Goal: Check status: Check status

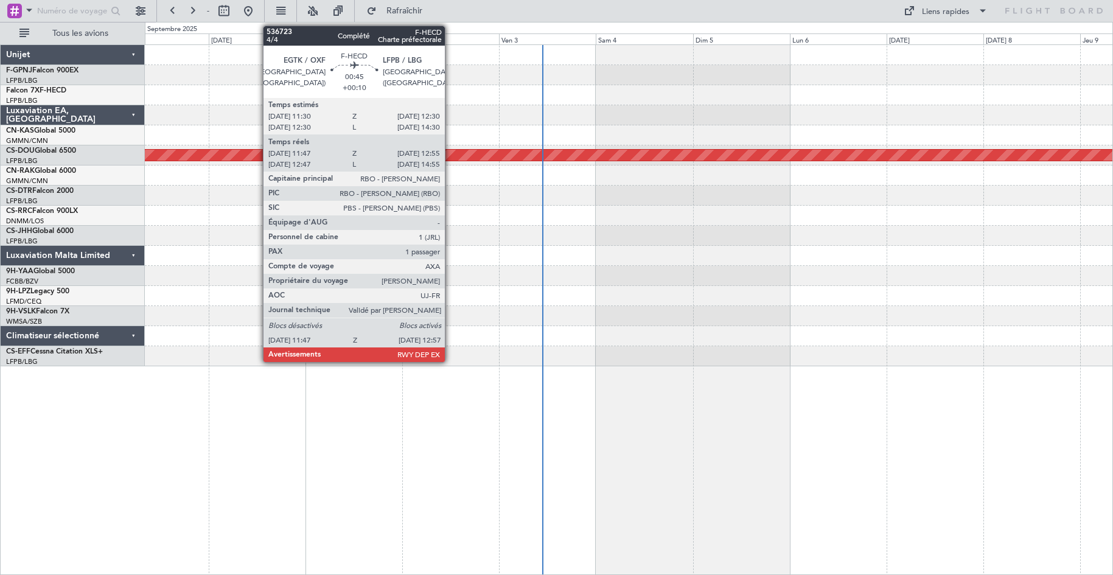
click at [102, 235] on div "CS-JHH Global 6000" at bounding box center [75, 231] width 138 height 11
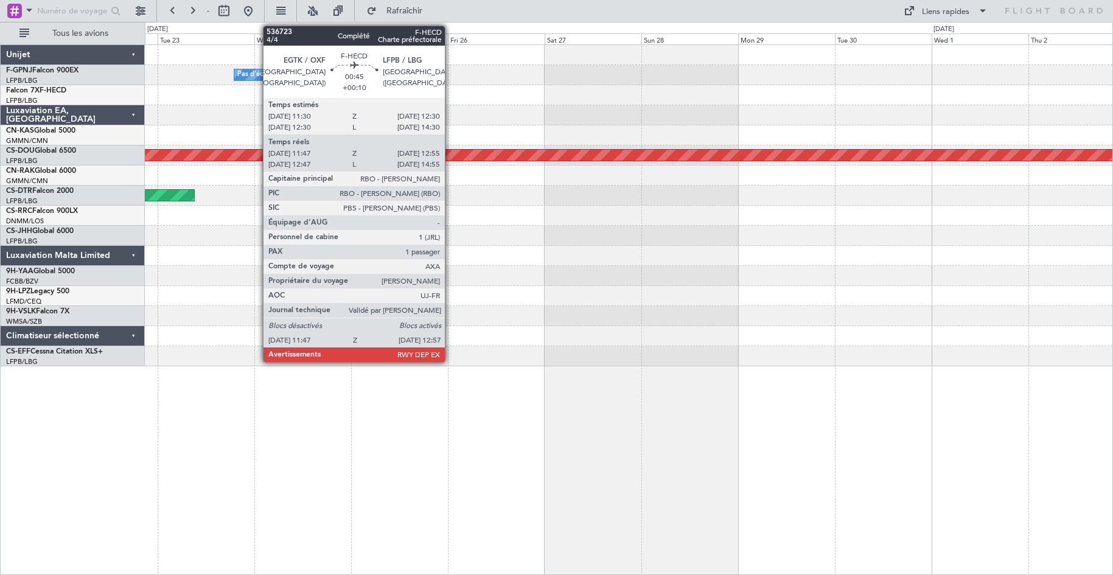
click at [940, 460] on div "Pas d'équipage Maintenance planifiée à [GEOGRAPHIC_DATA] ([GEOGRAPHIC_DATA]) Ma…" at bounding box center [629, 309] width 968 height 530
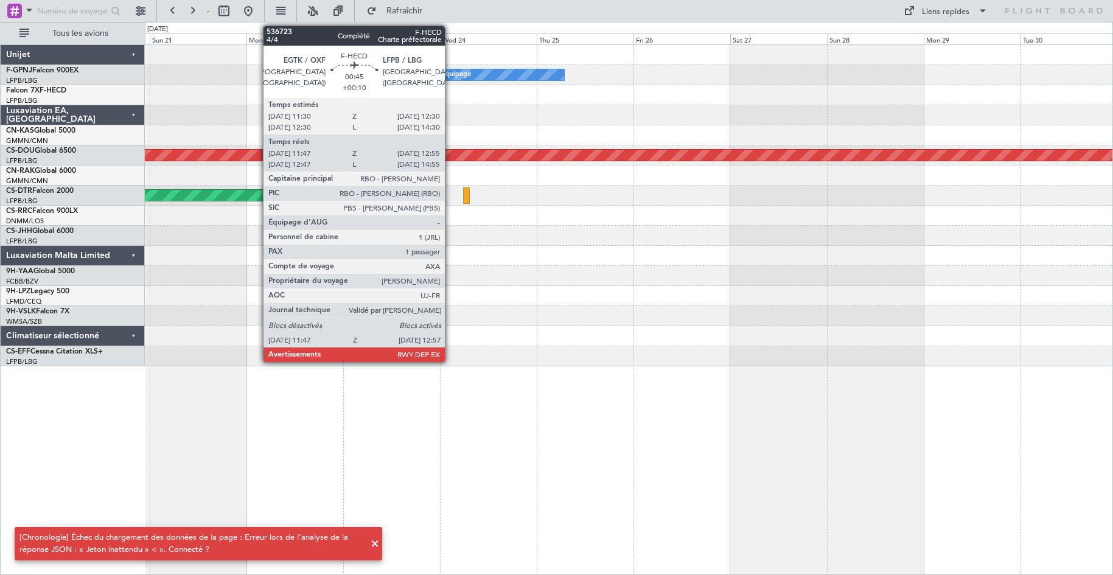
click at [679, 438] on div "Pas d'équipage AOG Maint [GEOGRAPHIC_DATA] ([GEOGRAPHIC_DATA]) Maintenance plan…" at bounding box center [629, 309] width 968 height 530
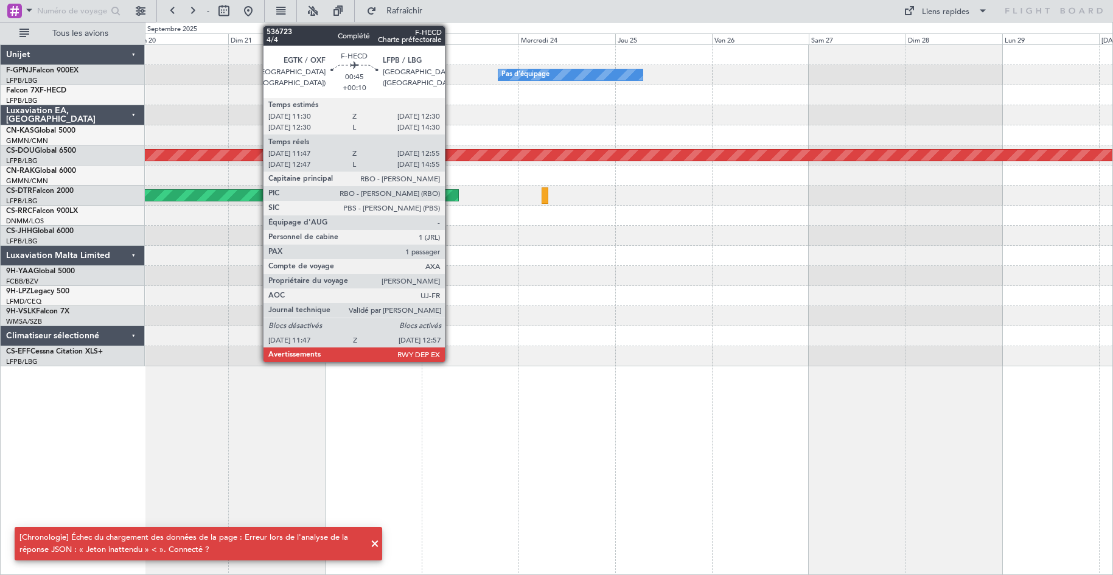
click at [538, 462] on div "Pas d'équipage AOG Maint [GEOGRAPHIC_DATA] ([GEOGRAPHIC_DATA]) Maintenance plan…" at bounding box center [629, 309] width 968 height 530
click at [507, 274] on div at bounding box center [628, 276] width 967 height 20
click at [651, 276] on div at bounding box center [628, 276] width 967 height 20
click at [432, 64] on div at bounding box center [628, 55] width 967 height 20
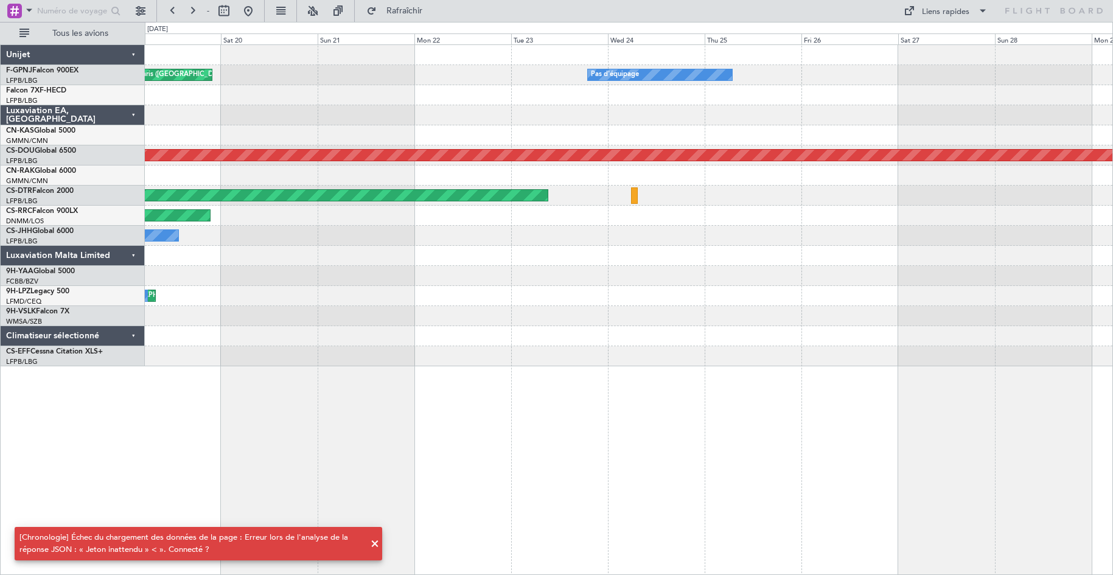
click at [506, 216] on div "Pas d'équipage AOG Maint [GEOGRAPHIC_DATA] ([GEOGRAPHIC_DATA]) Maintenance plan…" at bounding box center [628, 205] width 967 height 321
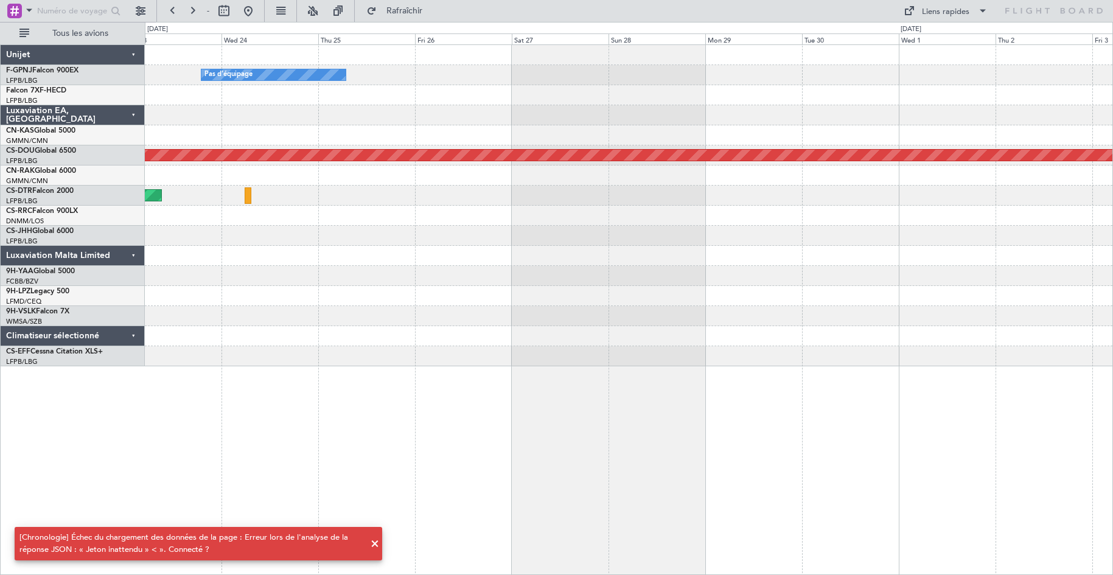
click at [92, 135] on div "Pas d'équipage Maintenance planifiée à [GEOGRAPHIC_DATA] ([GEOGRAPHIC_DATA]) Ma…" at bounding box center [556, 298] width 1113 height 553
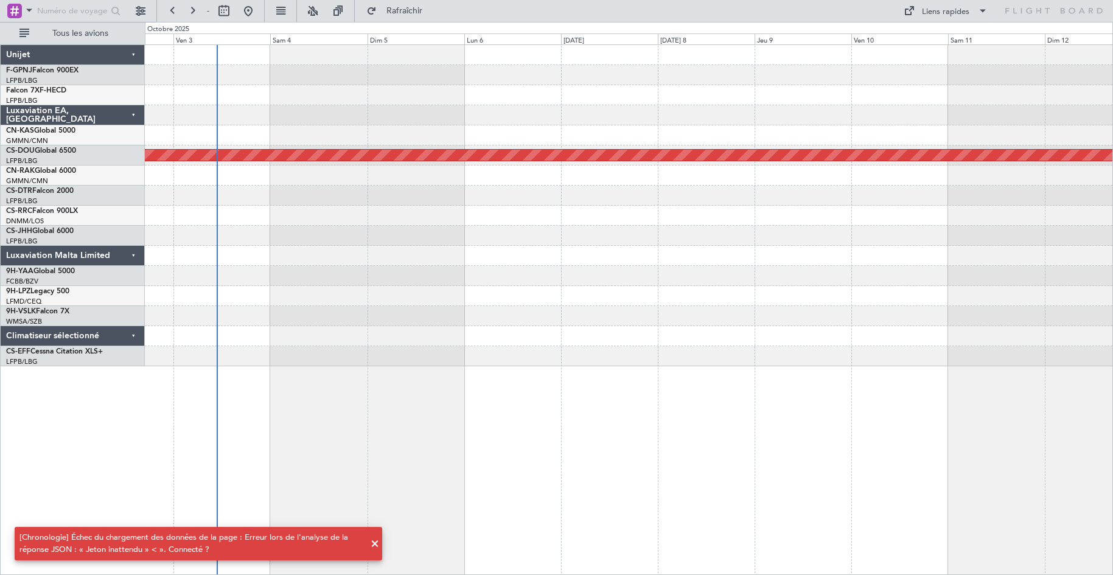
click at [400, 467] on div "Maintenance planifiée à [GEOGRAPHIC_DATA] ([GEOGRAPHIC_DATA])" at bounding box center [629, 309] width 968 height 530
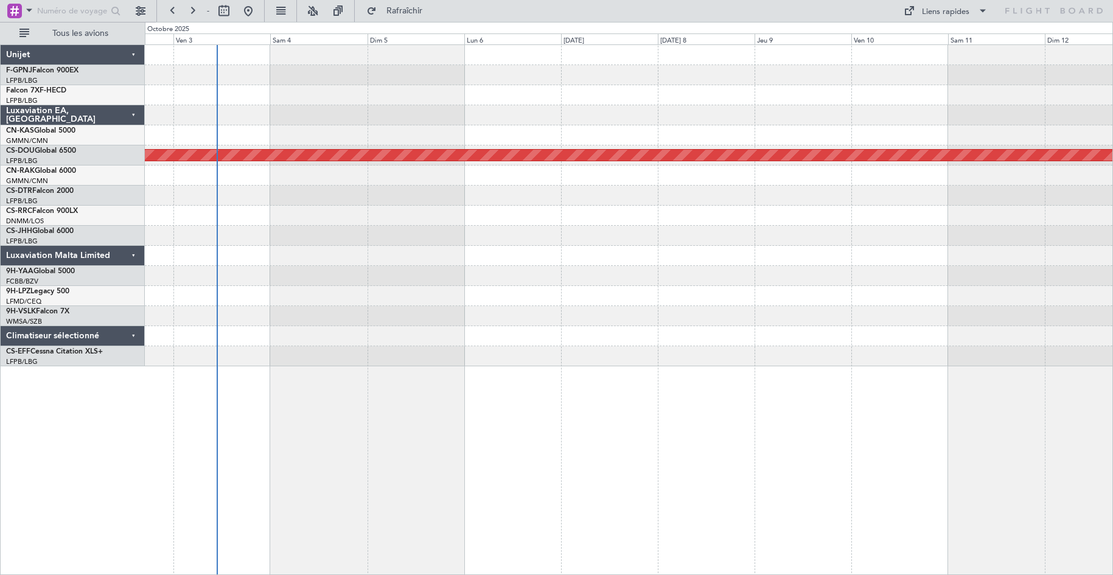
click at [400, 449] on div "Maintenance planifiée à [GEOGRAPHIC_DATA] ([GEOGRAPHIC_DATA])" at bounding box center [629, 309] width 968 height 530
click at [83, 235] on div "CS-JHH Global 6000" at bounding box center [75, 231] width 138 height 11
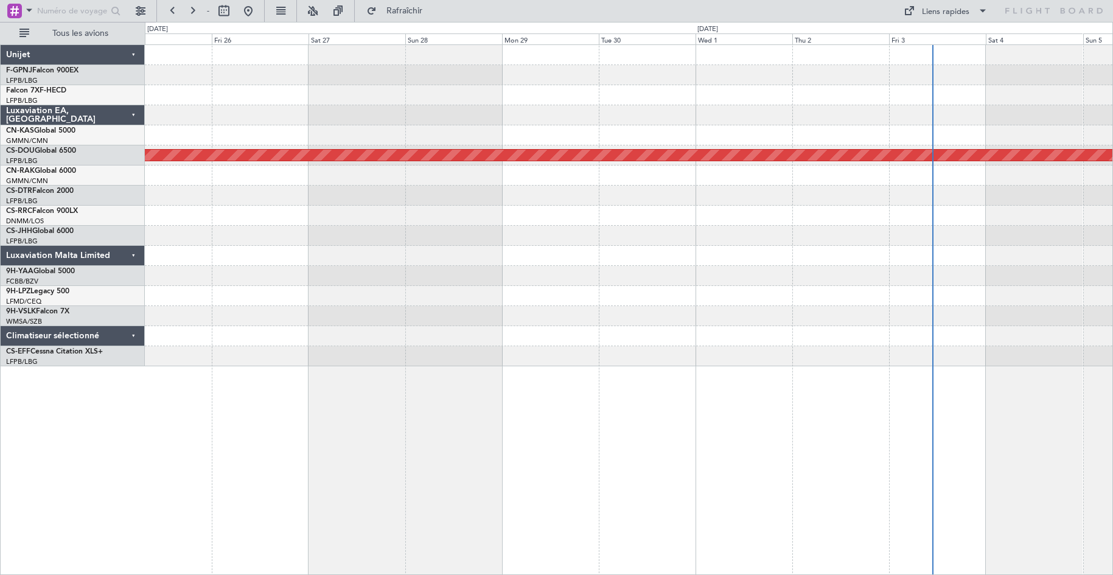
click at [1053, 246] on div "Pas d'équipage Maintenance planifiée à [GEOGRAPHIC_DATA] ([GEOGRAPHIC_DATA]) Ma…" at bounding box center [628, 205] width 967 height 321
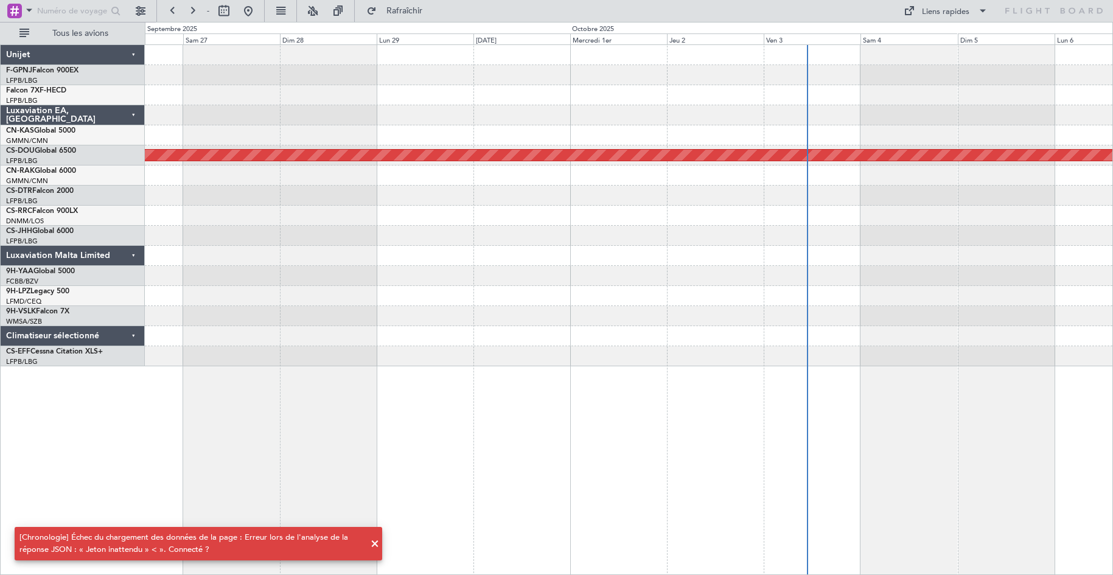
click at [302, 555] on div "[Chronologie] Échec du chargement des données de la page : Erreur lors de l'ana…" at bounding box center [191, 544] width 344 height 24
click at [283, 554] on div "[Chronologie] Échec du chargement des données de la page : Erreur lors de l'ana…" at bounding box center [191, 544] width 344 height 24
